Goal: Task Accomplishment & Management: Use online tool/utility

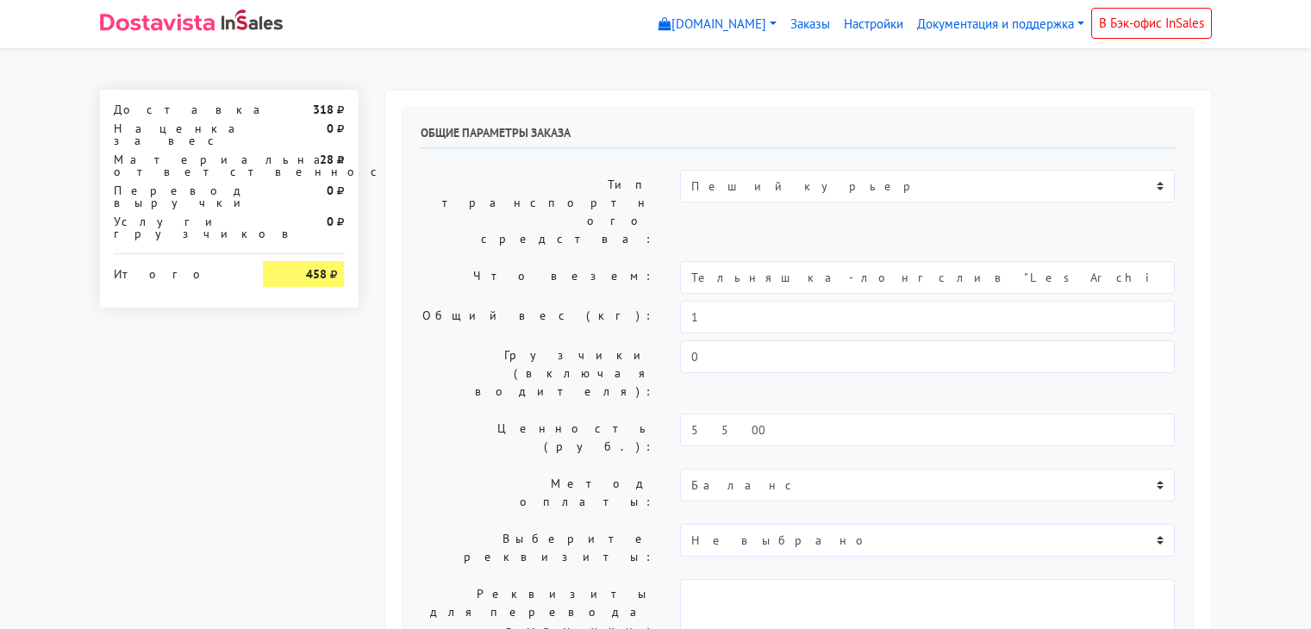
select select "12:00"
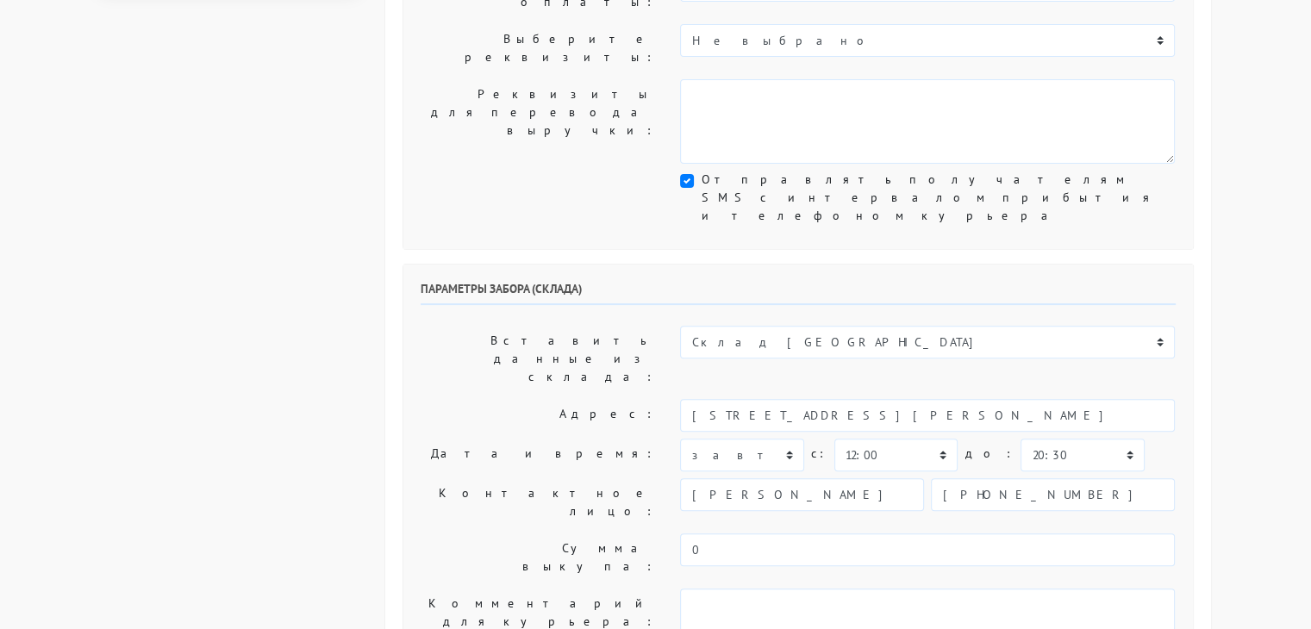
scroll to position [517, 0]
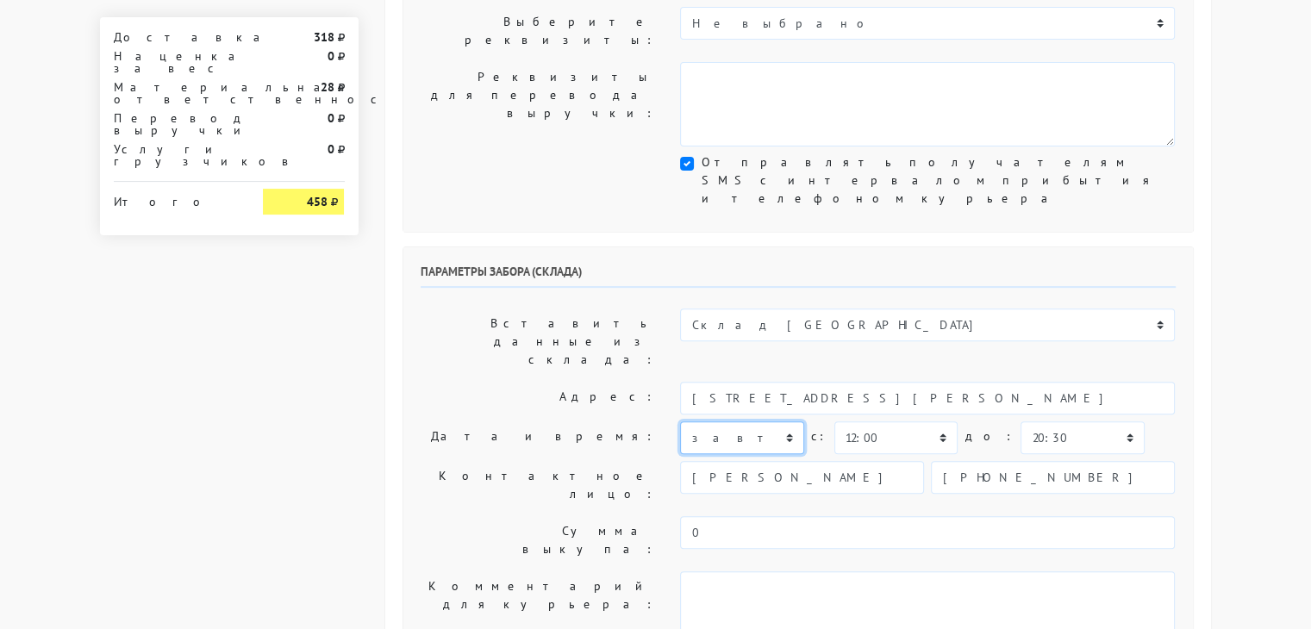
click at [772, 421] on select "сегодня завтра [DATE] [DATE] [DATE] [DATE] [DATE] [DATE] [DATE]" at bounding box center [741, 437] width 123 height 33
select select "[DATE]"
click at [680, 421] on select "сегодня завтра [DATE] [DATE] [DATE] [DATE] [DATE] [DATE] [DATE]" at bounding box center [741, 437] width 123 height 33
click at [886, 421] on select "00:00 00:30 01:00 01:30 02:00 02:30 03:00 03:30 04:00 04:30 05:00 05:30 06:00 0…" at bounding box center [895, 437] width 123 height 33
select select "12:30"
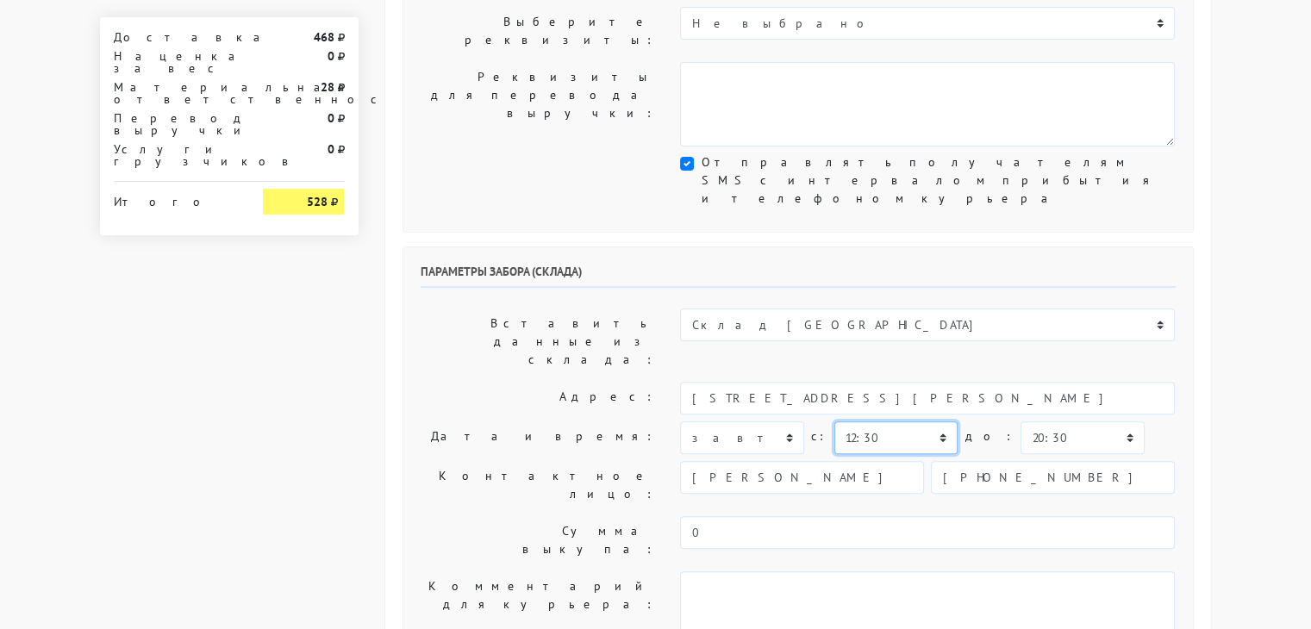
click at [834, 421] on select "00:00 00:30 01:00 01:30 02:00 02:30 03:00 03:30 04:00 04:30 05:00 05:30 06:00 0…" at bounding box center [895, 437] width 123 height 33
drag, startPoint x: 1065, startPoint y: 234, endPoint x: 1043, endPoint y: 249, distance: 27.2
click at [1065, 421] on select "00:00 00:30 01:00 01:30 02:00 02:30 03:00 03:30 04:00 04:30 05:00 05:30 06:00 0…" at bounding box center [1081, 437] width 123 height 33
select select "13:00"
click at [1020, 421] on select "00:00 00:30 01:00 01:30 02:00 02:30 03:00 03:30 04:00 04:30 05:00 05:30 06:00 0…" at bounding box center [1081, 437] width 123 height 33
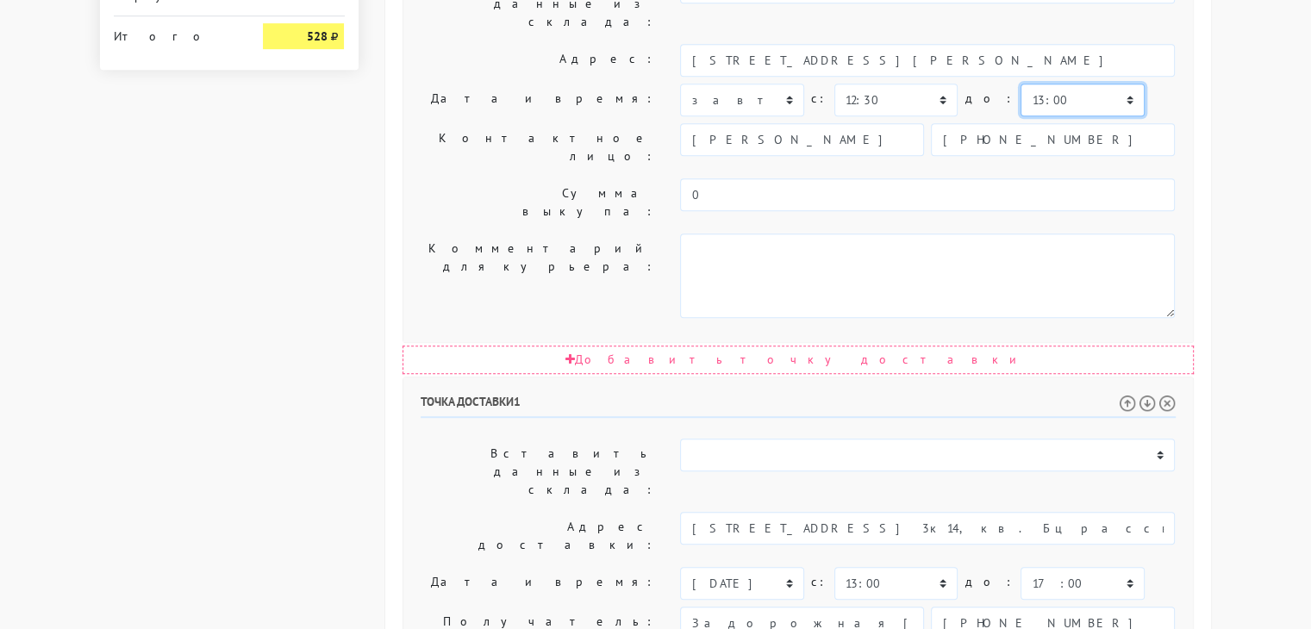
scroll to position [956, 0]
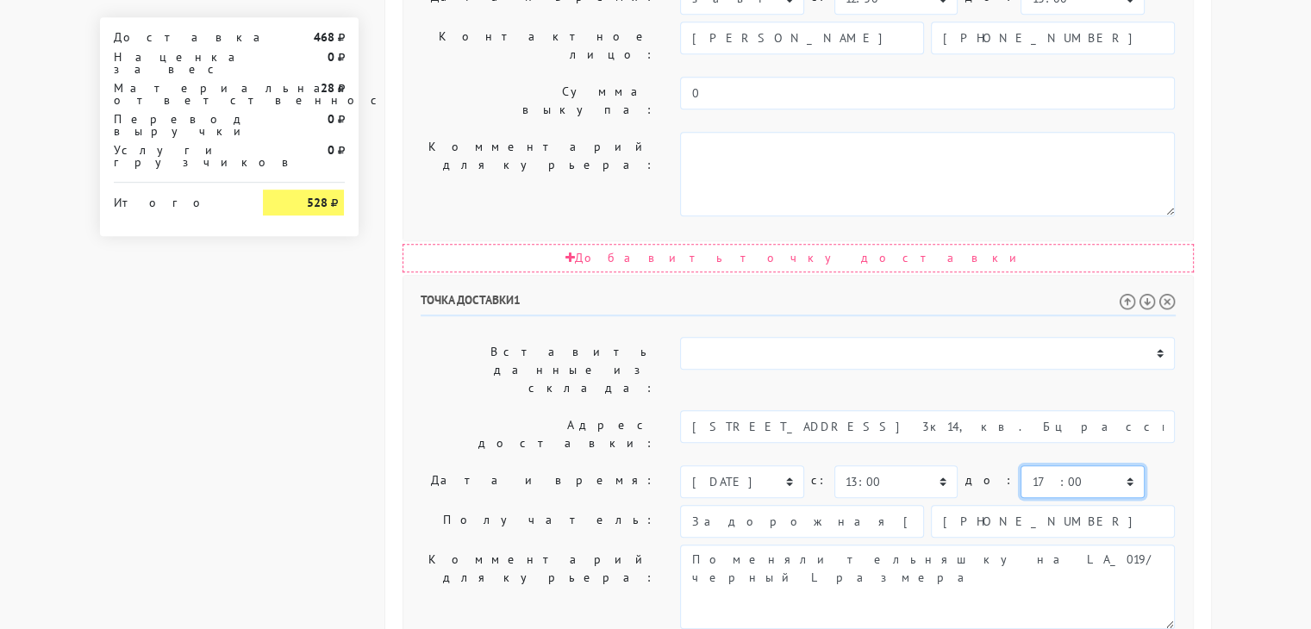
click at [1020, 465] on select "00:00 00:30 01:00 01:30 02:00 02:30 03:00 03:30 04:00 04:30 05:00 05:30 06:00 0…" at bounding box center [1081, 481] width 123 height 33
select select "16:00"
click at [1020, 465] on select "00:00 00:30 01:00 01:30 02:00 02:30 03:00 03:30 04:00 04:30 05:00 05:30 06:00 0…" at bounding box center [1081, 481] width 123 height 33
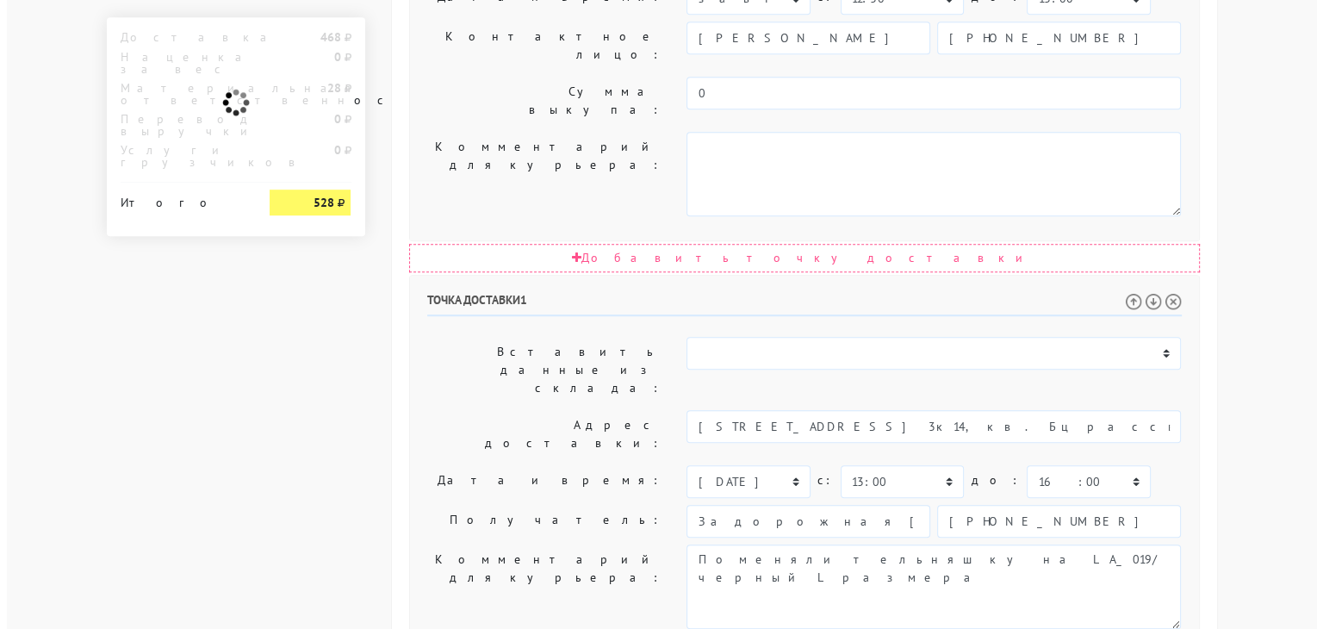
scroll to position [0, 0]
